Goal: Book appointment/travel/reservation

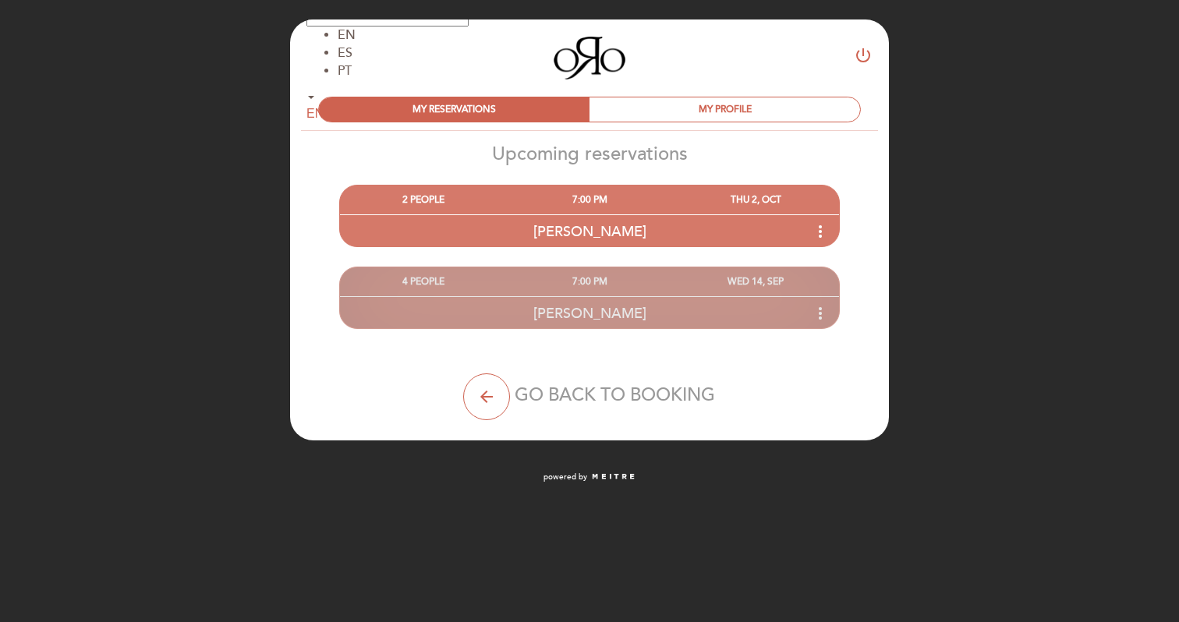
click at [820, 317] on icon "more_vert" at bounding box center [820, 313] width 19 height 19
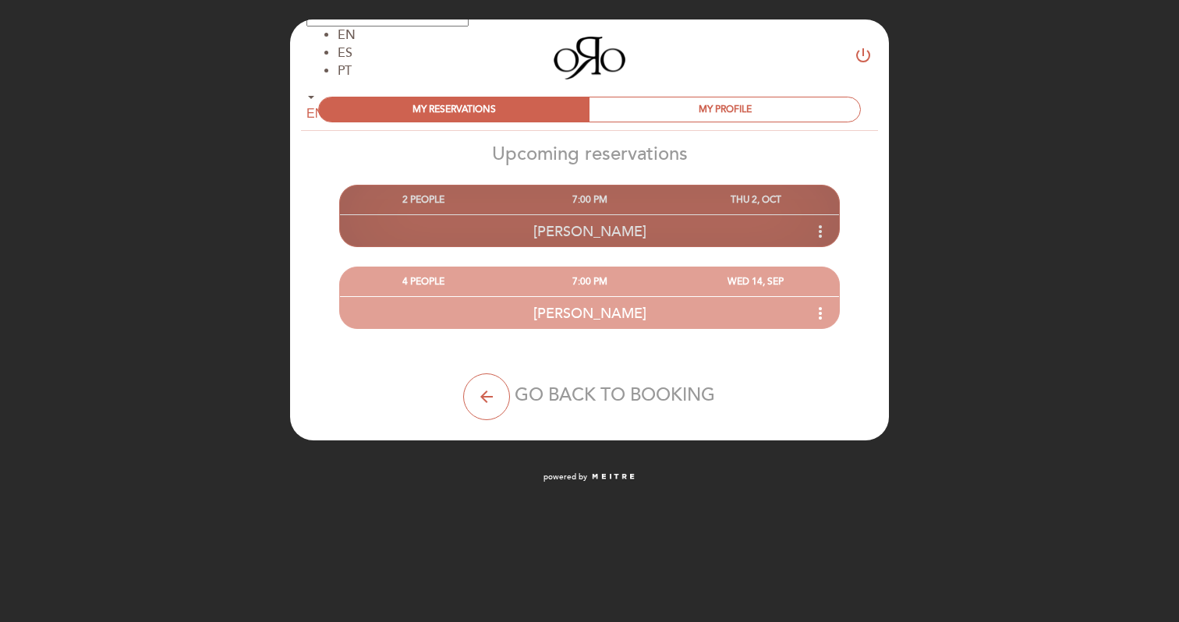
click at [708, 214] on div "[PERSON_NAME] more_vert" at bounding box center [589, 231] width 499 height 34
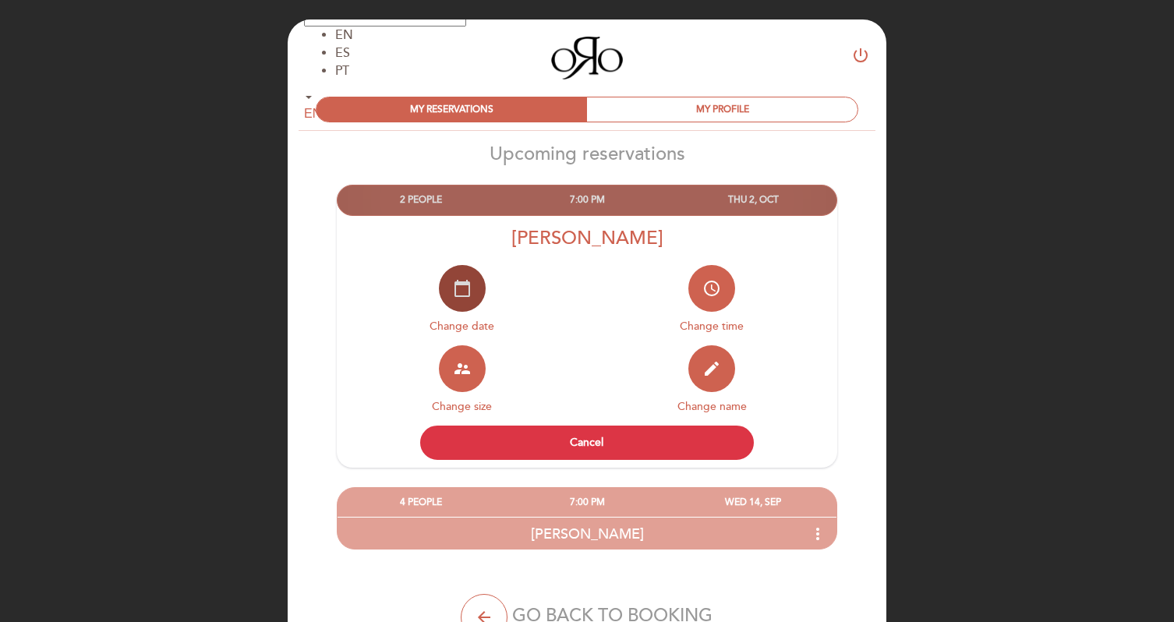
click at [475, 277] on button "calendar_today" at bounding box center [462, 288] width 47 height 47
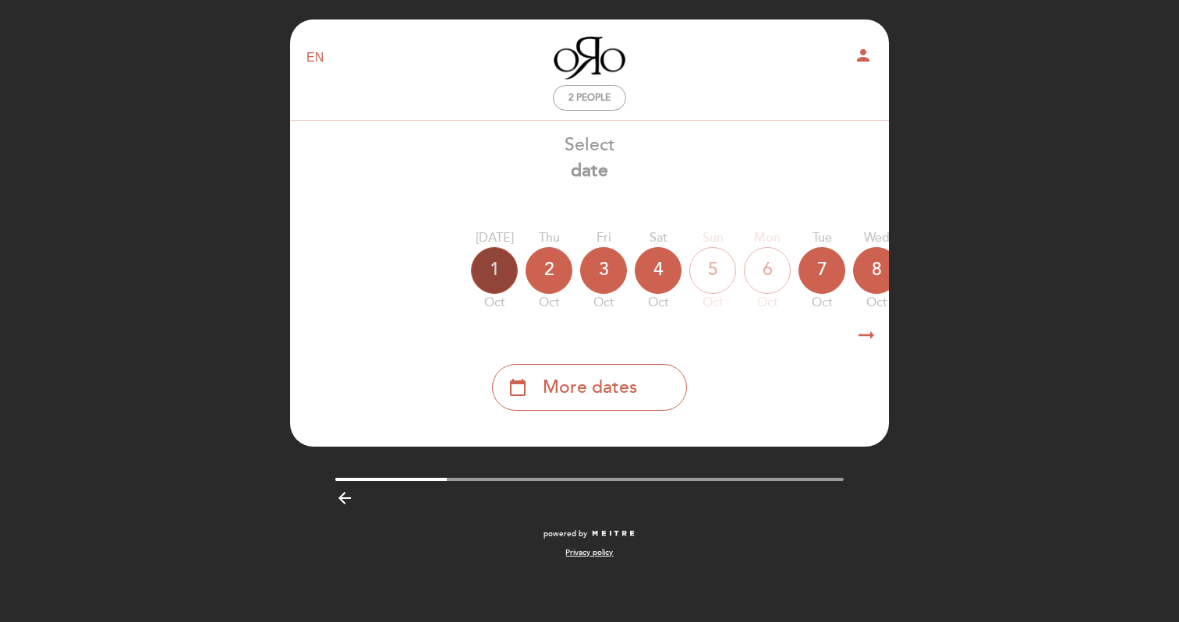
click at [492, 282] on div "1" at bounding box center [494, 270] width 47 height 47
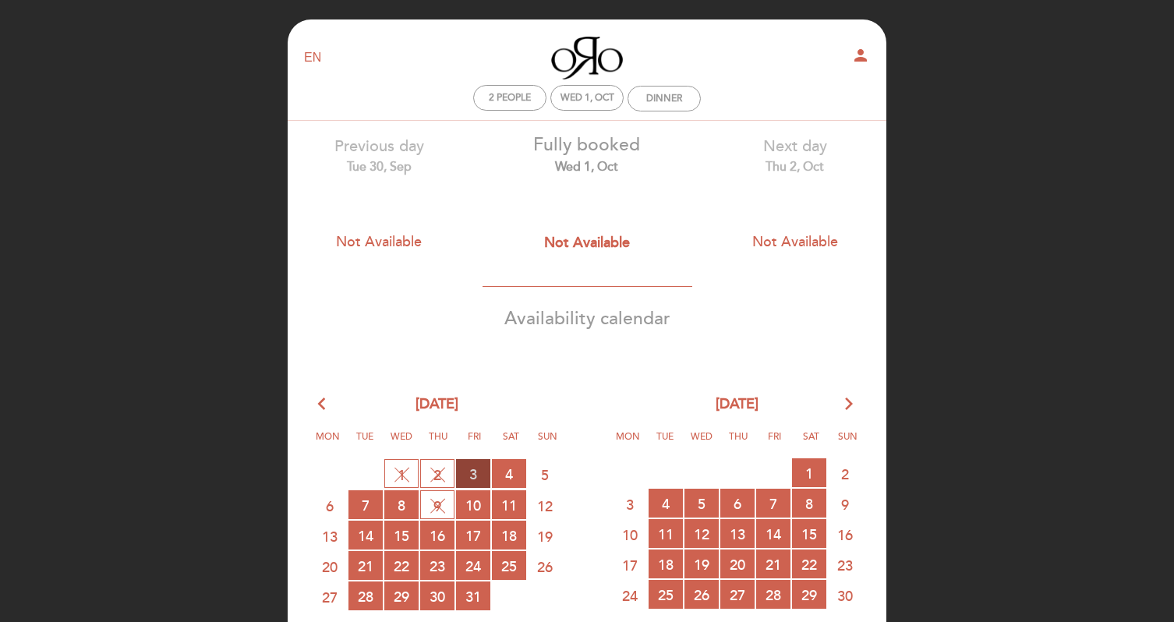
click at [475, 460] on span "3 RESERVATIONS AVAILABLE" at bounding box center [473, 473] width 34 height 29
